Goal: Task Accomplishment & Management: Complete application form

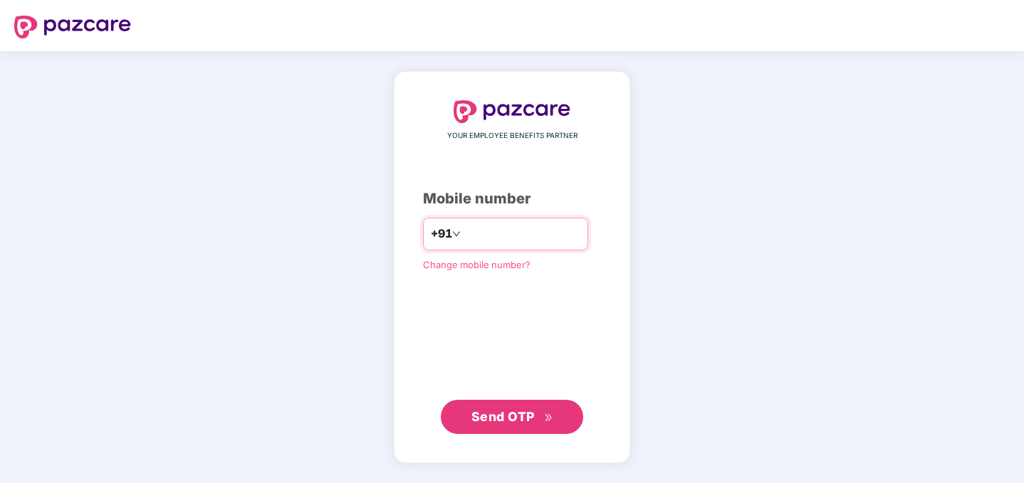
click at [469, 229] on input "number" at bounding box center [521, 234] width 117 height 23
type input "**********"
click at [513, 404] on button "Send OTP" at bounding box center [512, 416] width 142 height 34
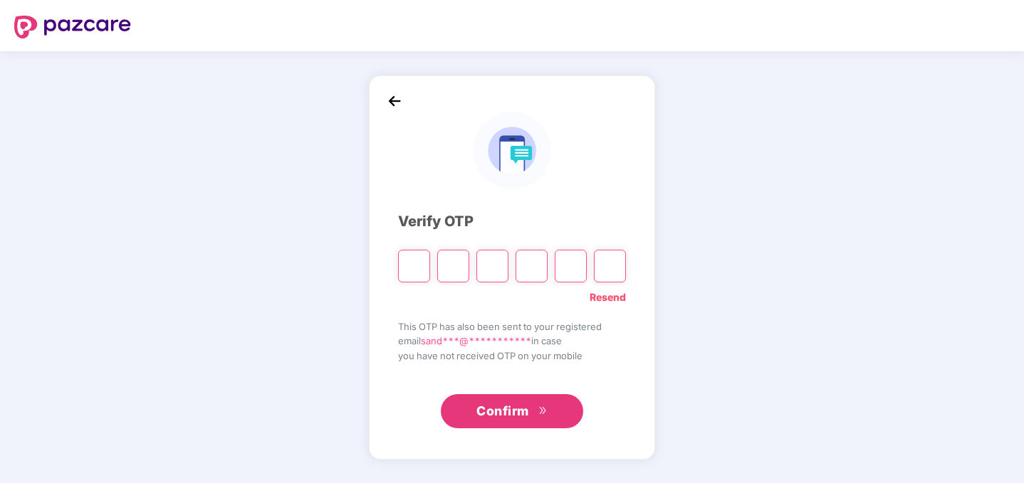
type input "*"
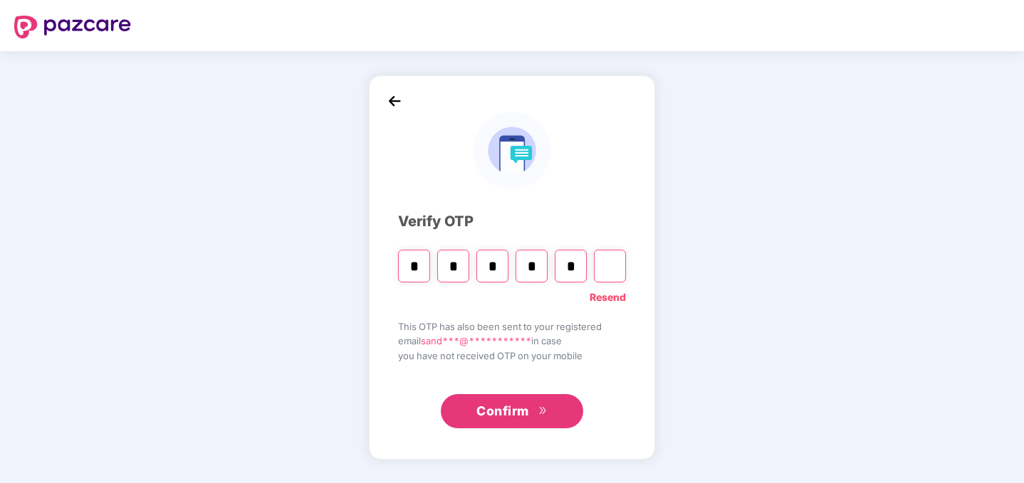
type input "*"
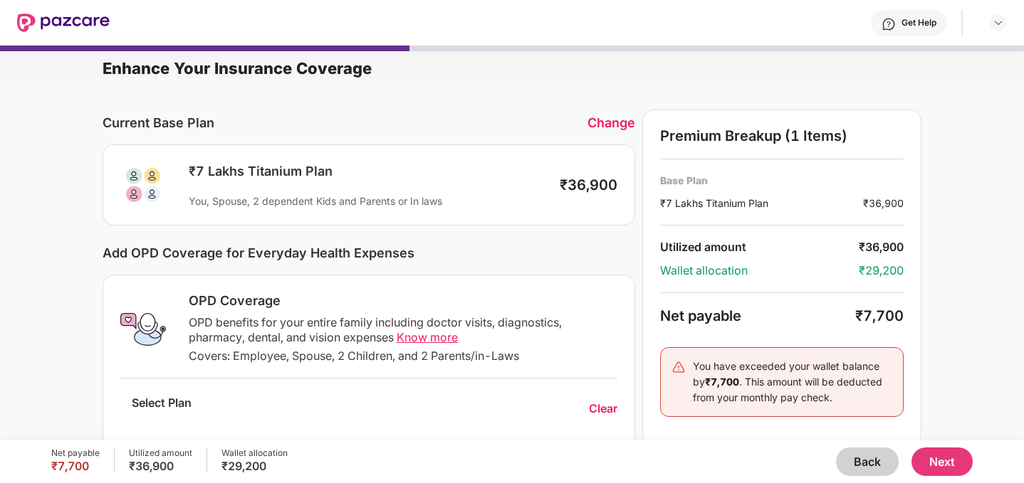
click at [868, 461] on button "Back" at bounding box center [867, 462] width 63 height 28
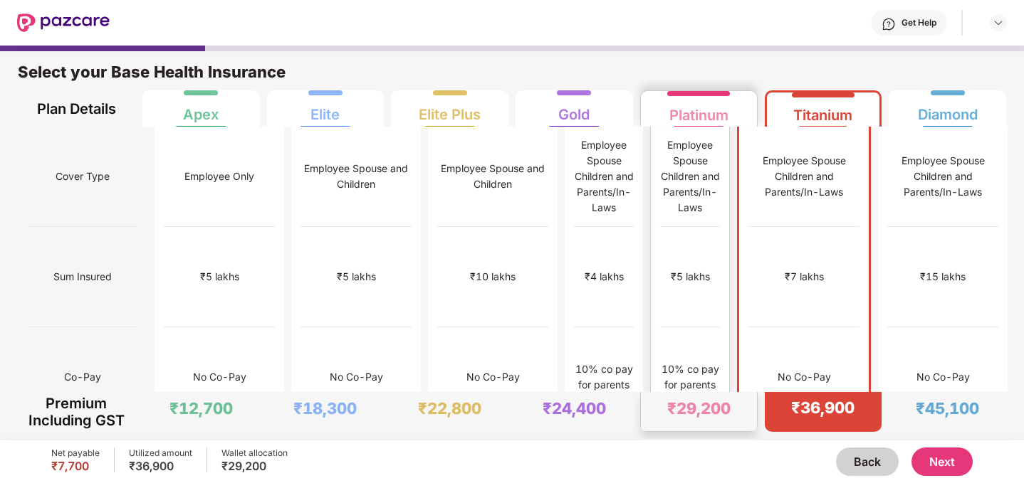
scroll to position [6, 0]
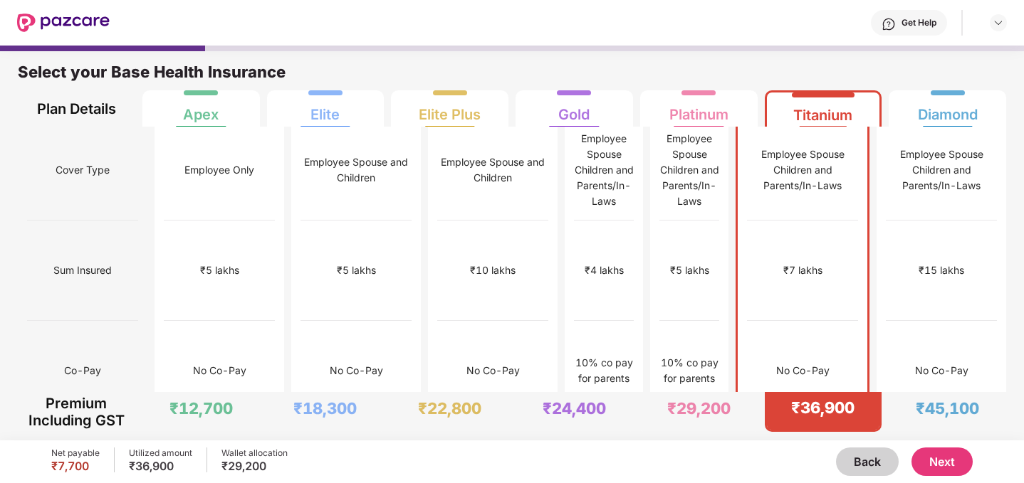
click at [927, 461] on button "Next" at bounding box center [941, 462] width 61 height 28
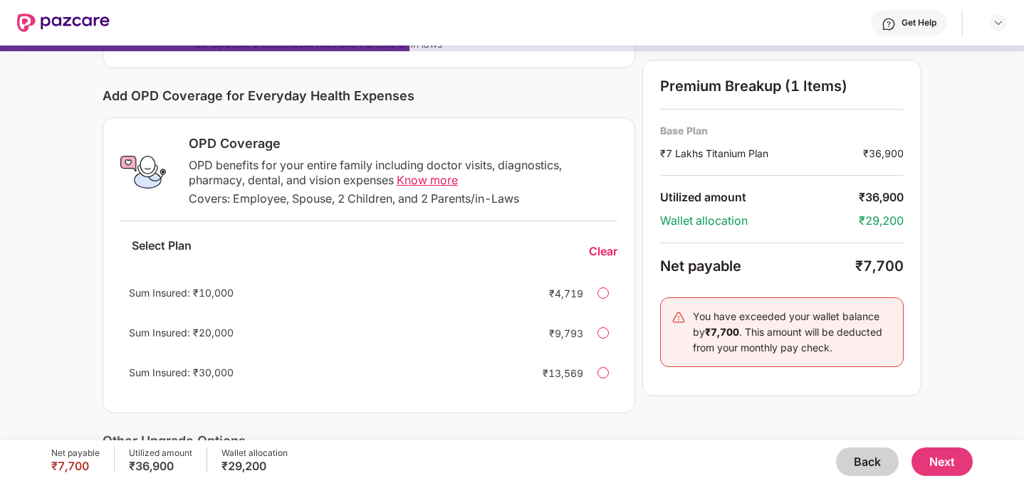
scroll to position [142, 0]
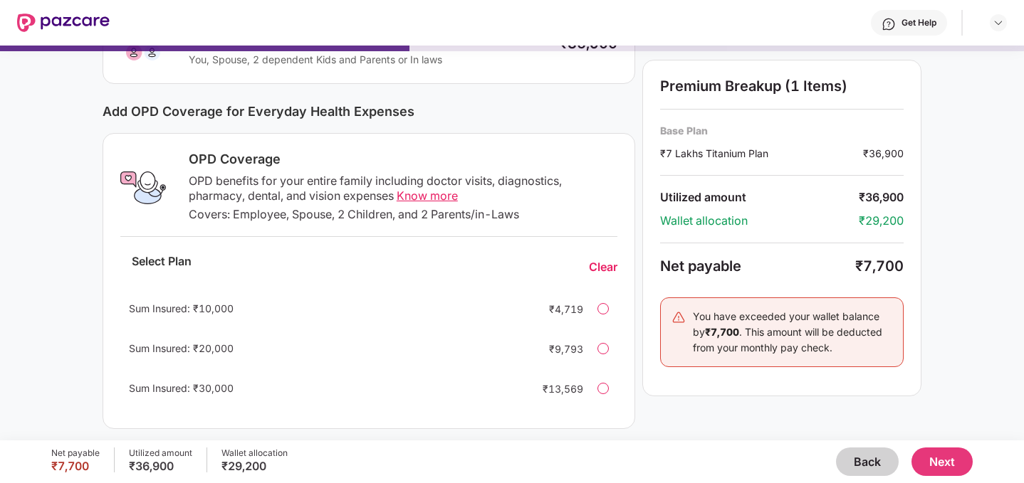
click at [448, 196] on span "Know more" at bounding box center [427, 196] width 61 height 14
